Goal: Information Seeking & Learning: Learn about a topic

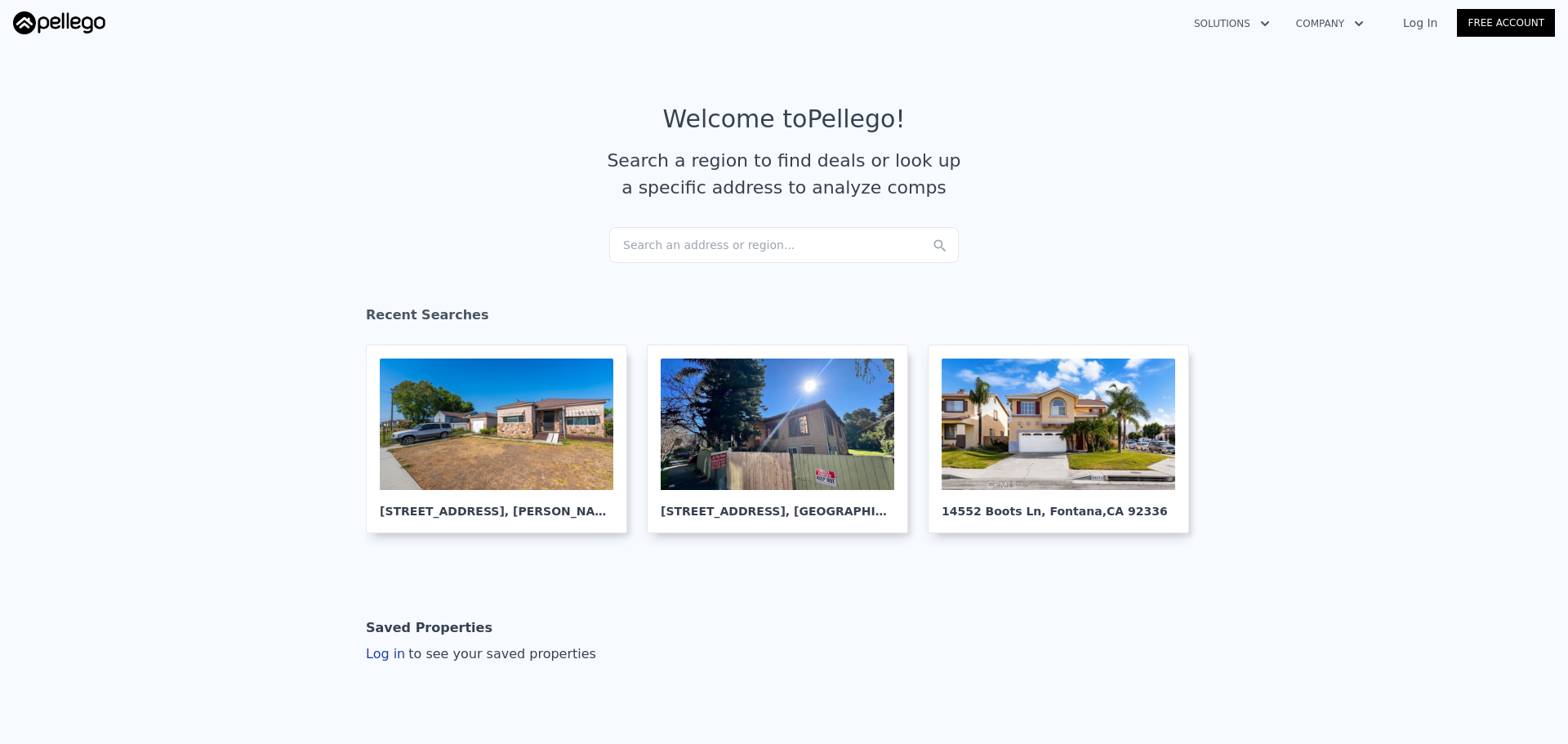
click at [693, 235] on div "Search an address or region..." at bounding box center [784, 245] width 350 height 36
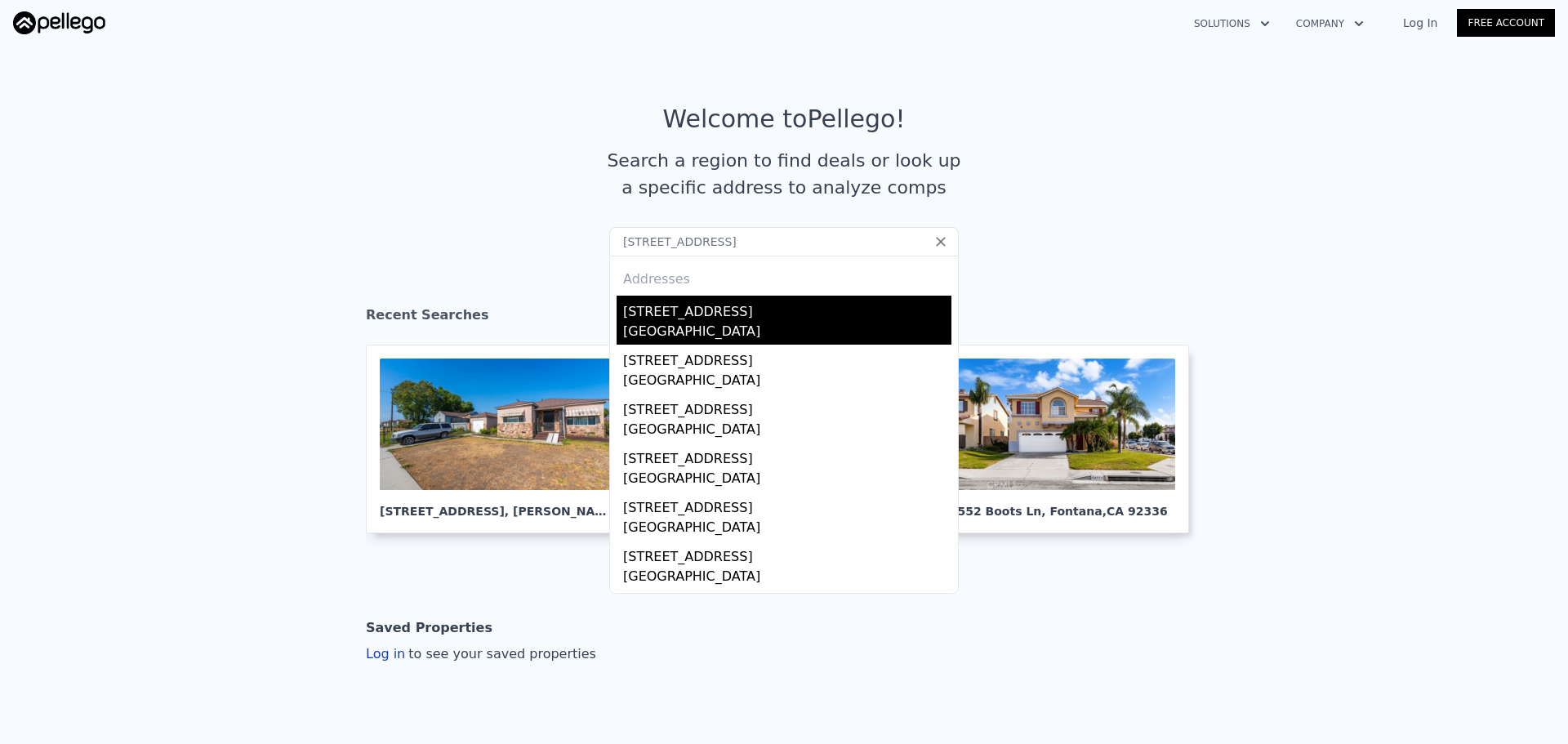
type input "[STREET_ADDRESS]"
click at [656, 304] on div "[STREET_ADDRESS]" at bounding box center [787, 308] width 328 height 26
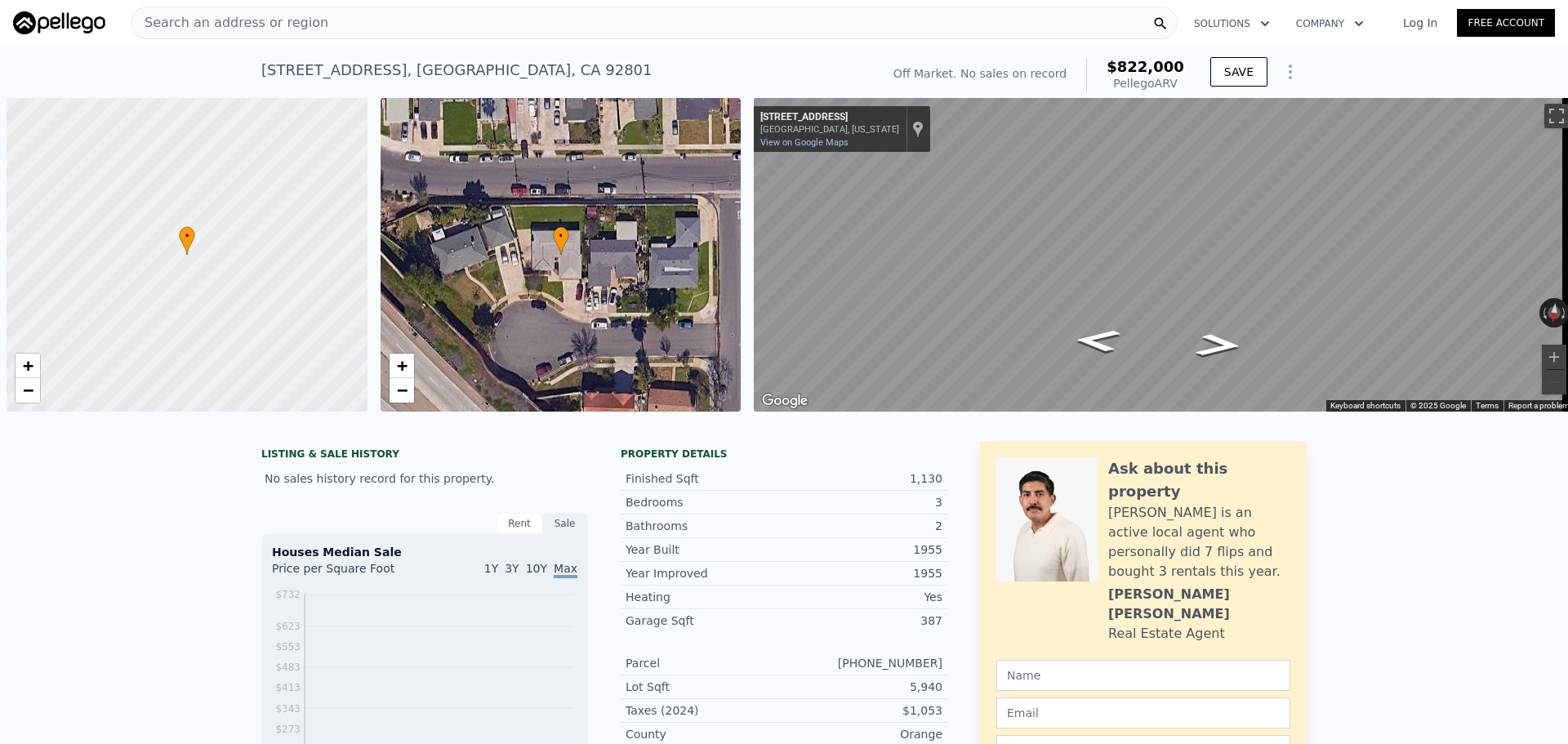
scroll to position [0, 7]
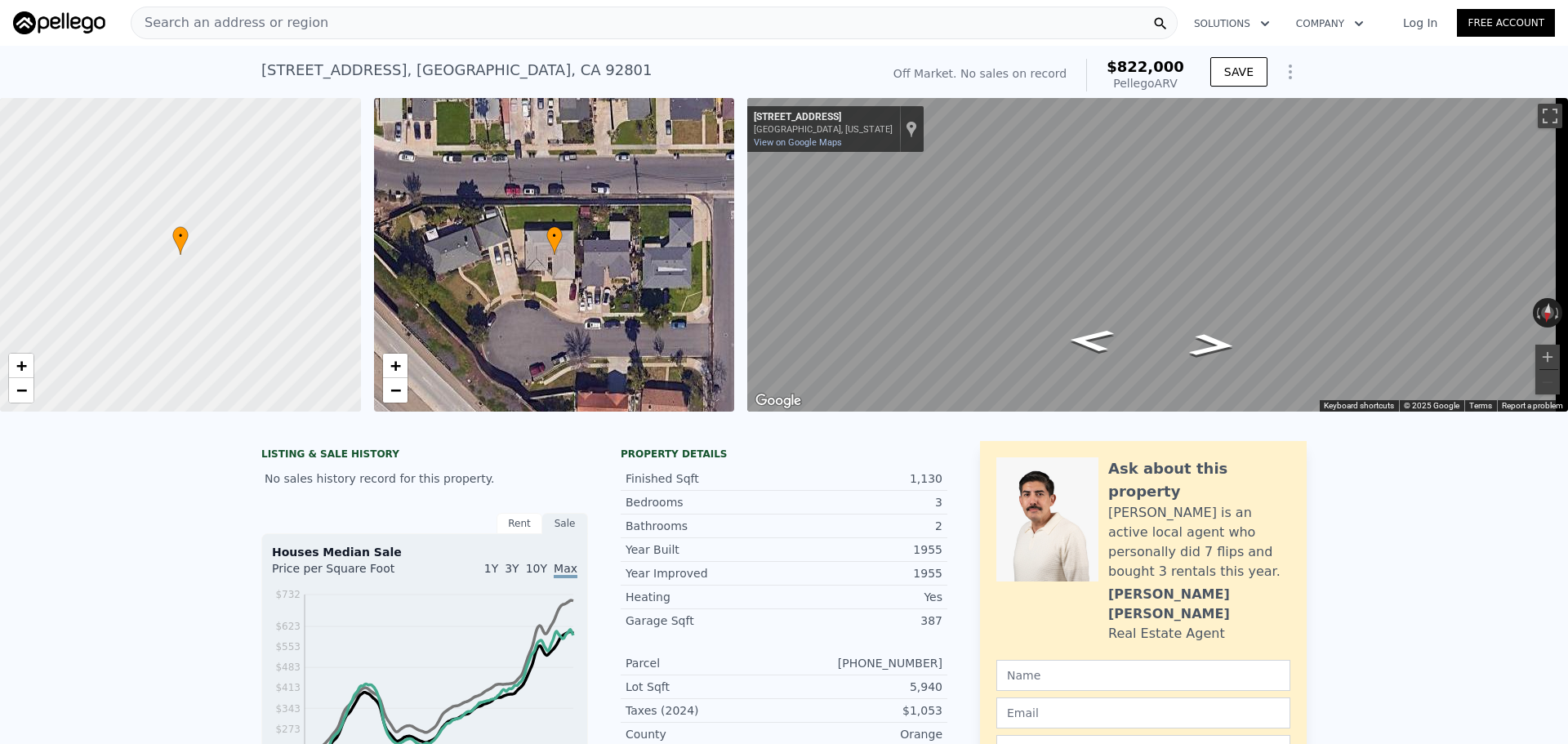
click at [453, 31] on div "Search an address or region" at bounding box center [654, 23] width 1047 height 33
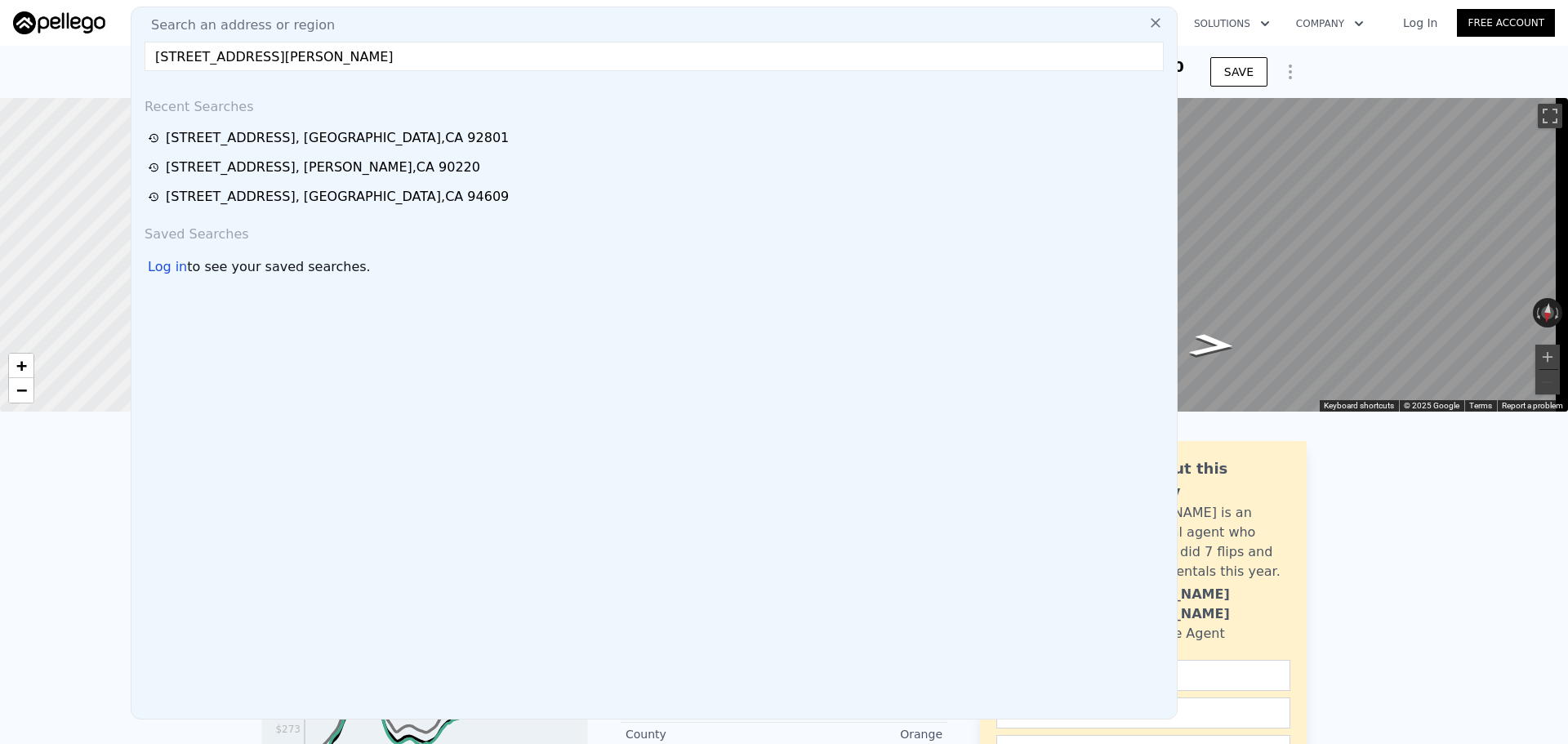
type input "[STREET_ADDRESS][PERSON_NAME]"
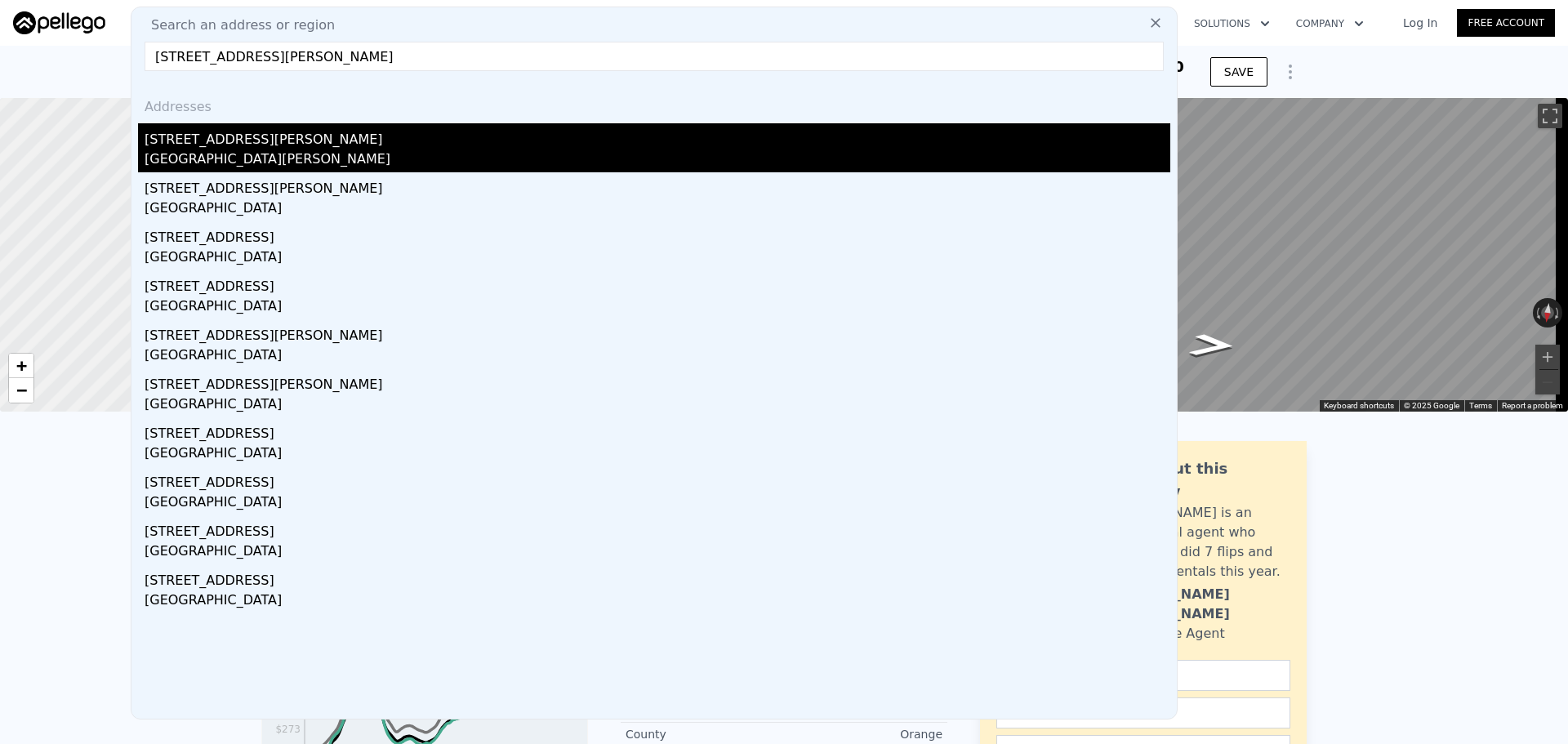
click at [290, 158] on div "[GEOGRAPHIC_DATA][PERSON_NAME]" at bounding box center [657, 161] width 1026 height 23
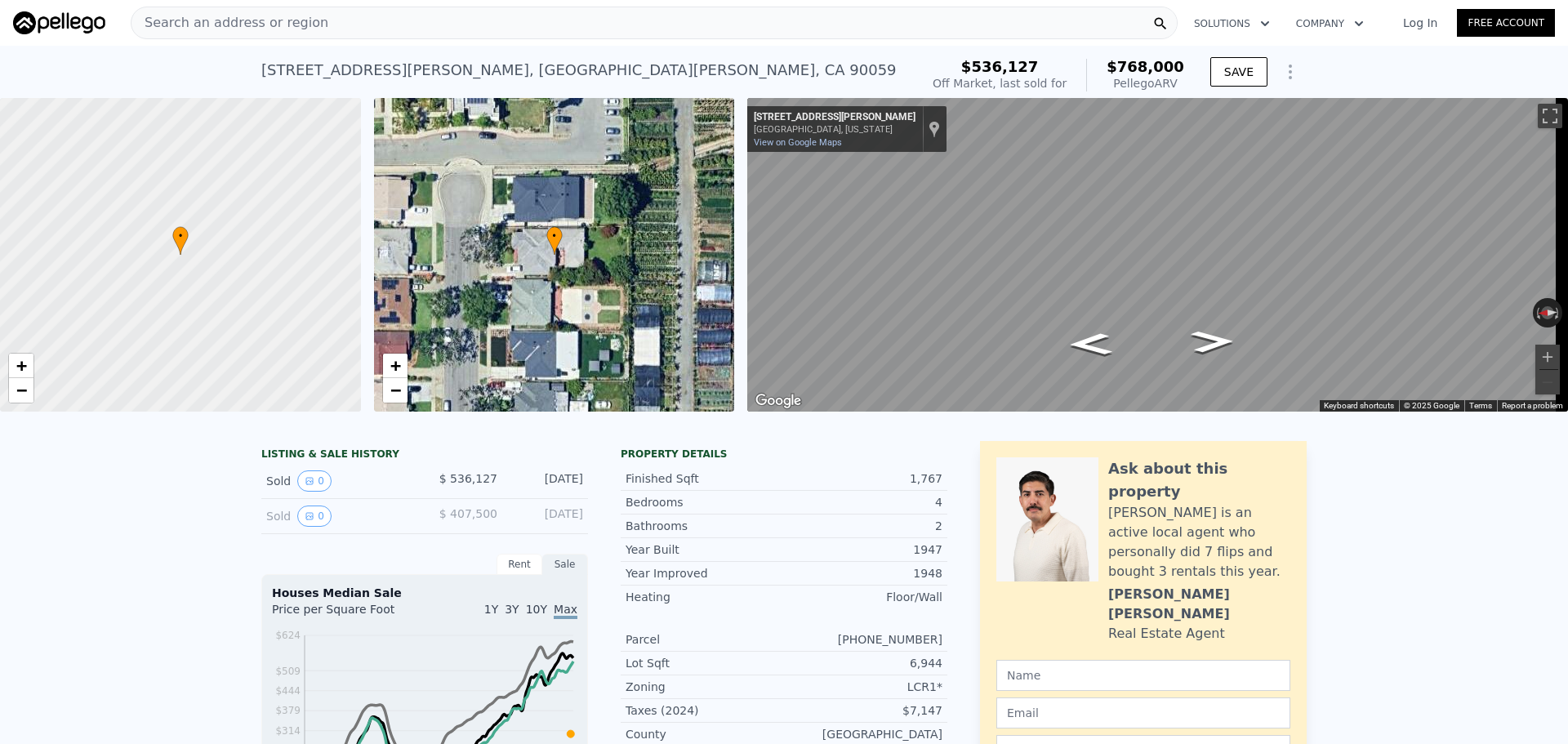
click at [436, 10] on div "Search an address or region" at bounding box center [654, 23] width 1047 height 33
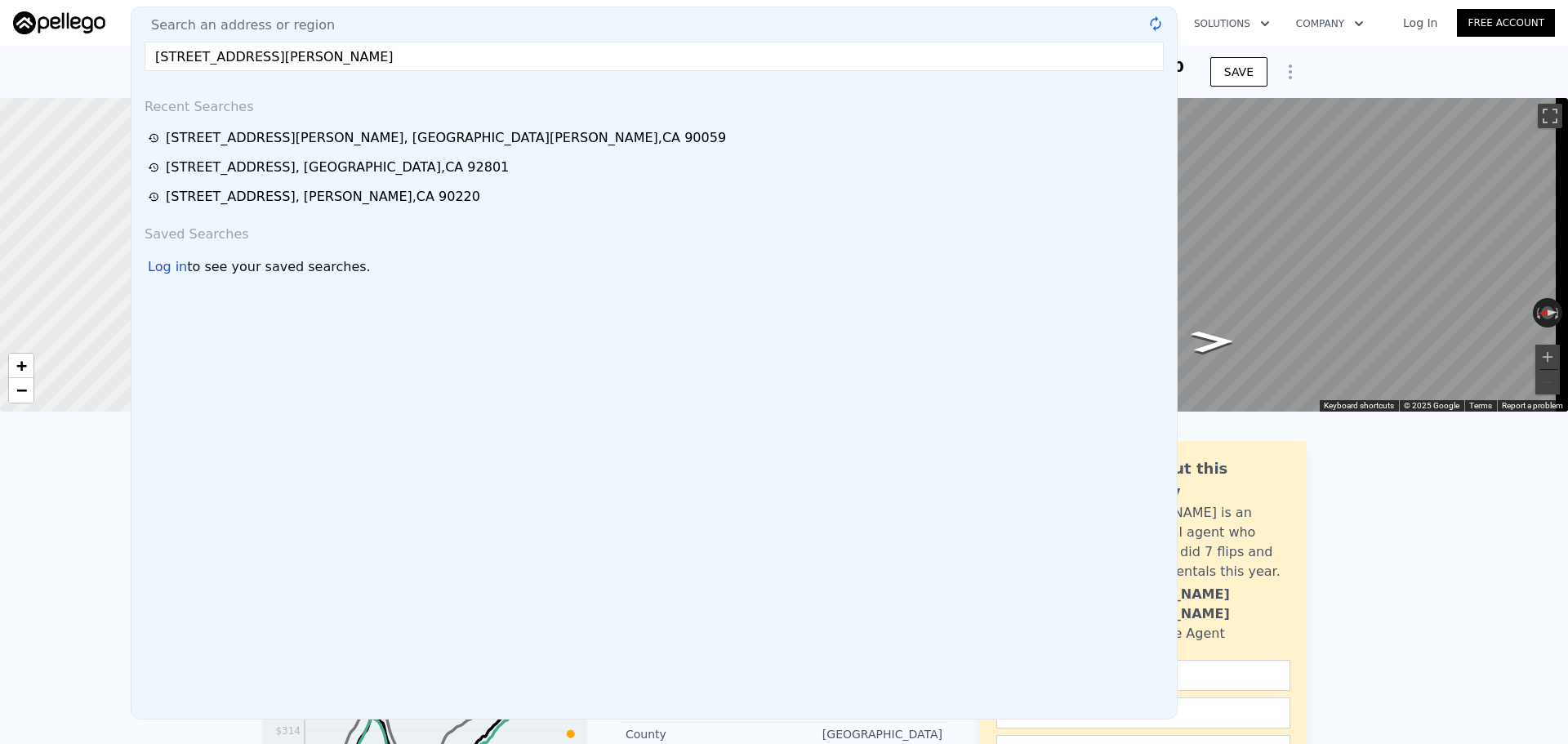
type input "[STREET_ADDRESS][PERSON_NAME]"
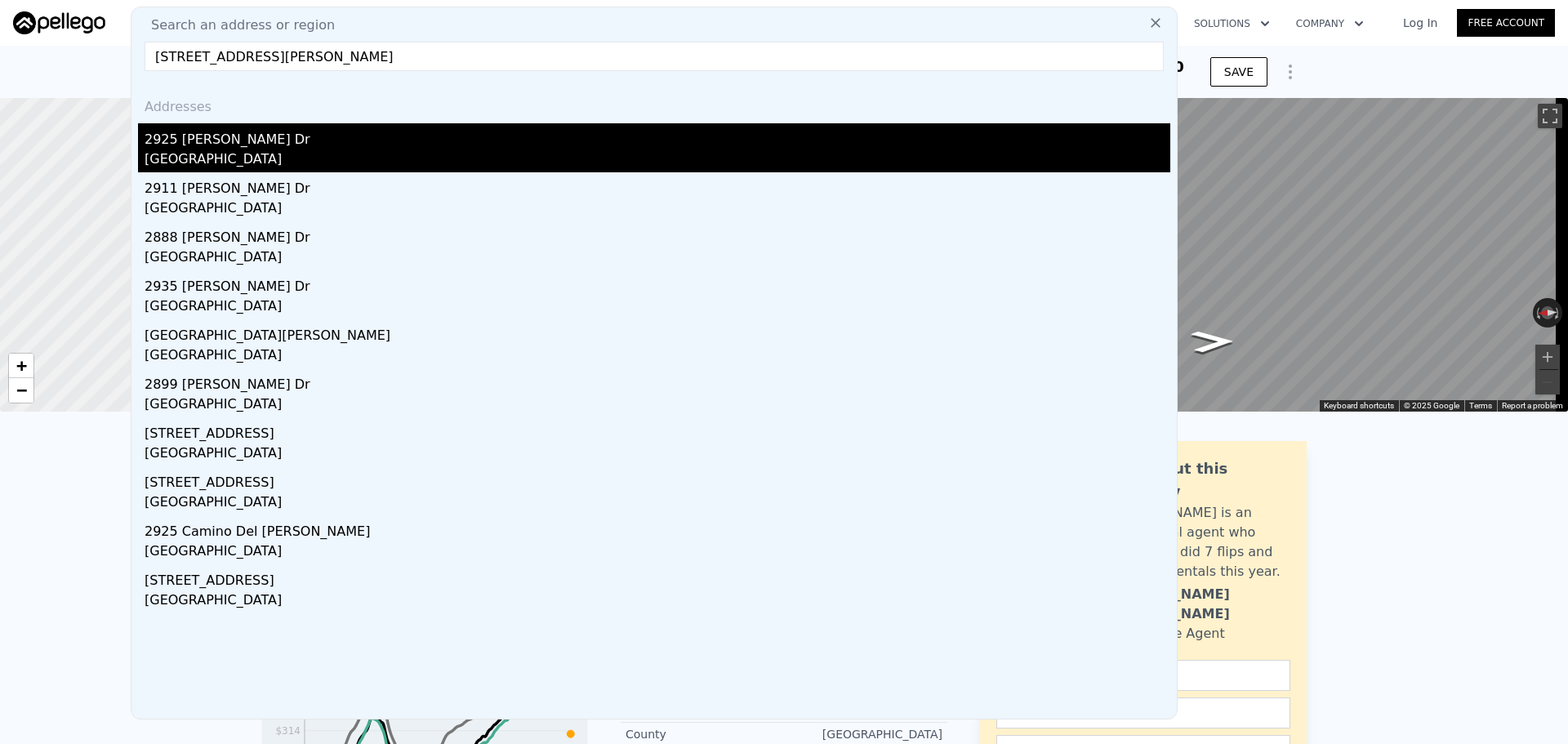
click at [275, 148] on div "2925 [PERSON_NAME] Dr" at bounding box center [657, 136] width 1026 height 26
